Goal: Find specific page/section: Find specific page/section

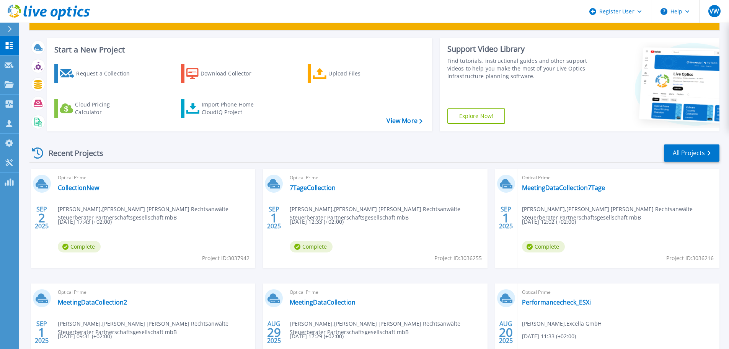
scroll to position [38, 0]
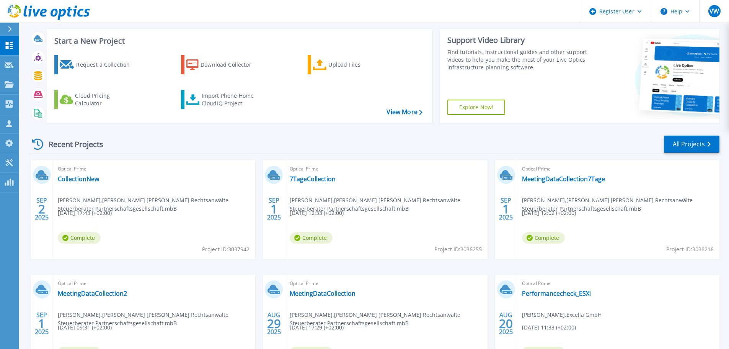
click at [8, 26] on icon at bounding box center [10, 29] width 4 height 6
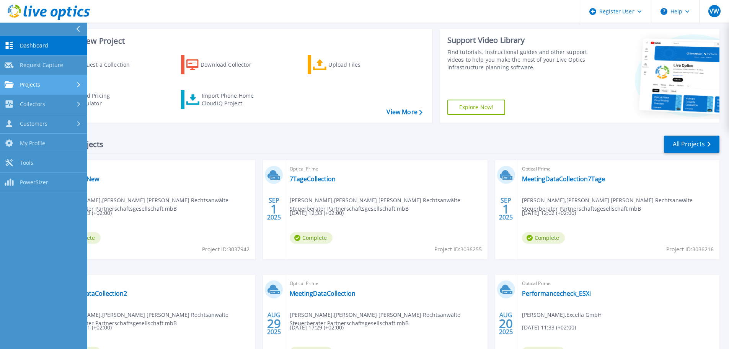
click at [34, 84] on span "Projects" at bounding box center [30, 84] width 20 height 7
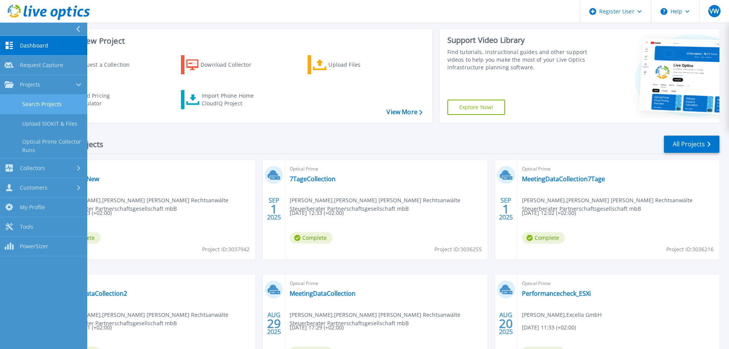
click at [39, 104] on link "Search Projects" at bounding box center [43, 105] width 87 height 20
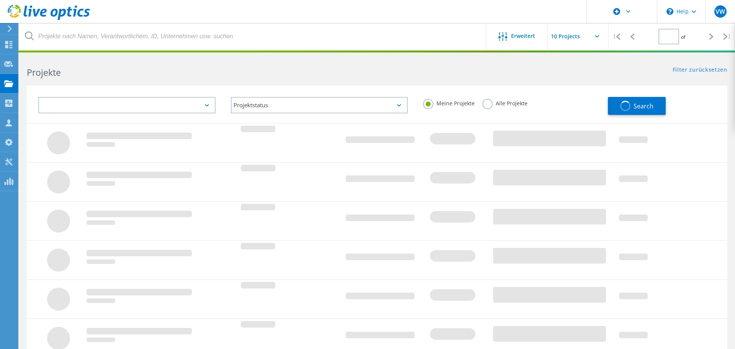
type input "1"
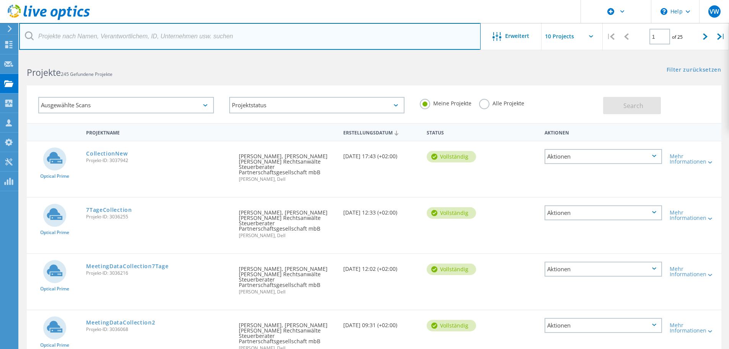
click at [77, 39] on input "text" at bounding box center [249, 36] width 461 height 27
type input "dqs"
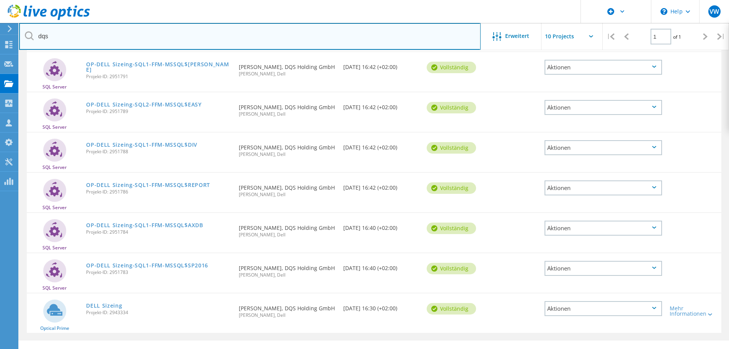
scroll to position [144, 0]
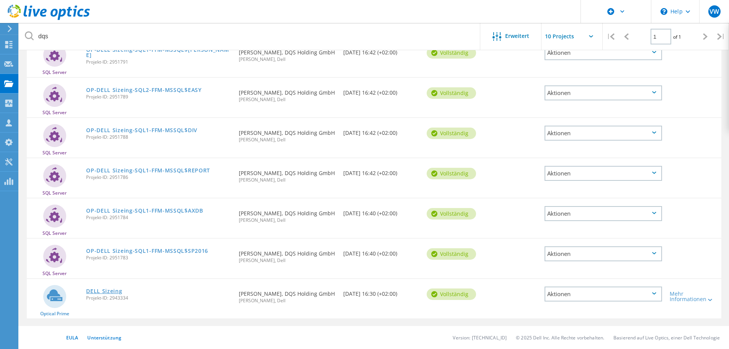
click at [94, 291] on link "DELL Sizeing" at bounding box center [104, 290] width 36 height 5
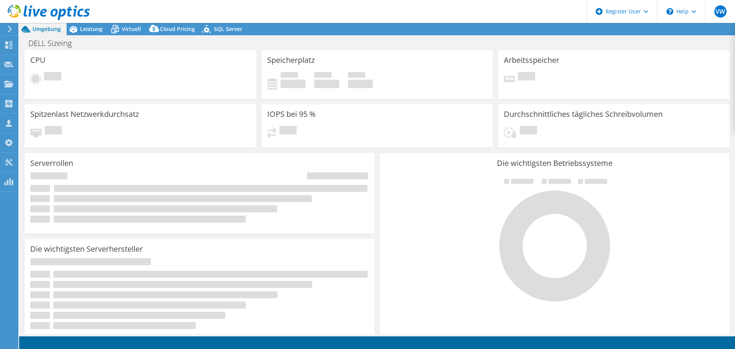
select select "USD"
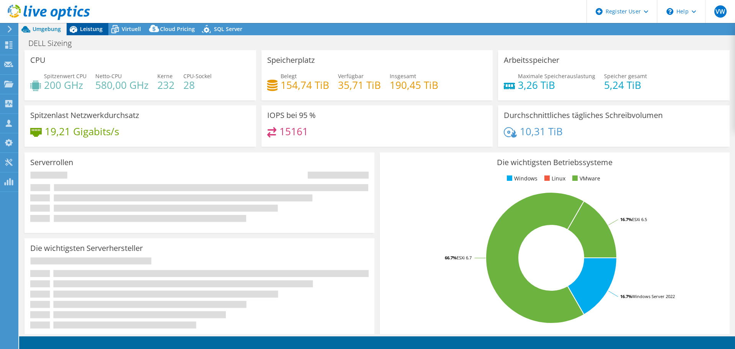
click at [88, 31] on span "Leistung" at bounding box center [91, 28] width 23 height 7
